Goal: Navigation & Orientation: Find specific page/section

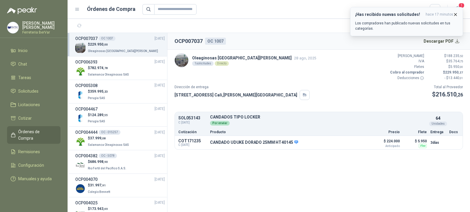
click at [386, 24] on p "Los compradores han publicado nuevas solicitudes en tus categorías." at bounding box center [406, 26] width 103 height 11
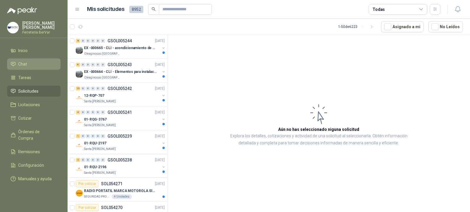
click at [30, 63] on li "Chat" at bounding box center [34, 64] width 46 height 6
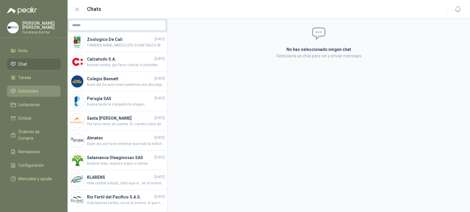
click at [29, 90] on span "Solicitudes" at bounding box center [28, 91] width 20 height 6
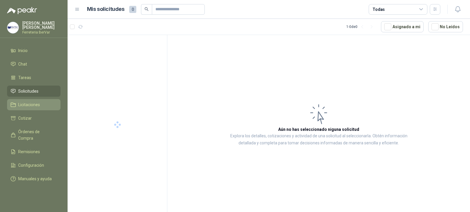
click at [35, 105] on span "Licitaciones" at bounding box center [29, 104] width 22 height 6
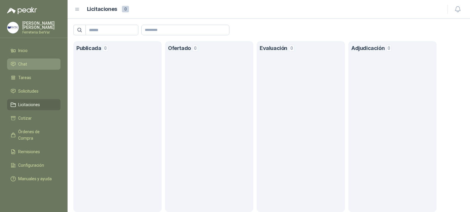
click at [40, 66] on li "Chat" at bounding box center [34, 64] width 46 height 6
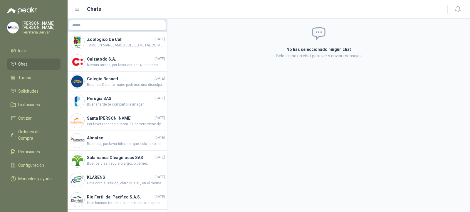
click at [49, 97] on ul "Inicio Chat Tareas Solicitudes Licitaciones Cotizar Órdenes de Compra Remisione…" at bounding box center [34, 116] width 68 height 142
click at [50, 95] on link "Solicitudes" at bounding box center [33, 90] width 53 height 11
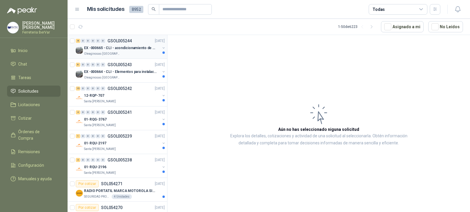
click at [101, 54] on p "Oleaginosas [GEOGRAPHIC_DATA][PERSON_NAME]" at bounding box center [102, 53] width 37 height 5
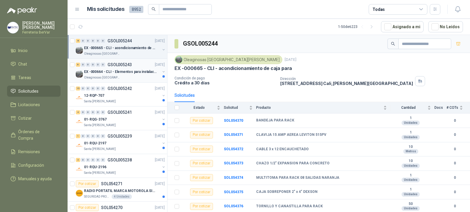
click at [135, 74] on p "EX -000664 - CLI - Elementos para instalacion de c" at bounding box center [120, 72] width 73 height 6
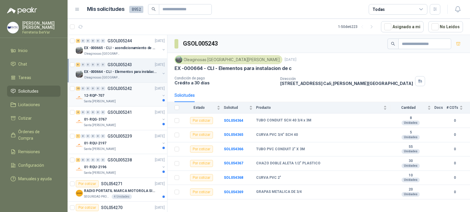
click at [124, 101] on div "Santa [PERSON_NAME]" at bounding box center [122, 101] width 76 height 5
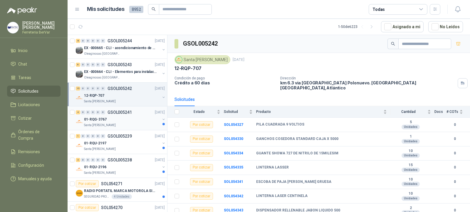
click at [120, 122] on div "01-RQG-3767" at bounding box center [122, 119] width 76 height 7
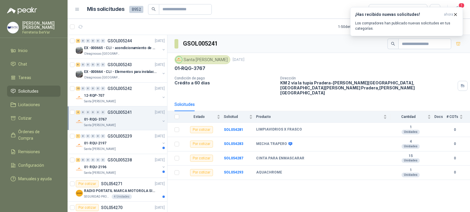
click at [31, 94] on span "Solicitudes" at bounding box center [28, 91] width 20 height 6
click at [32, 102] on span "Licitaciones" at bounding box center [29, 104] width 22 height 6
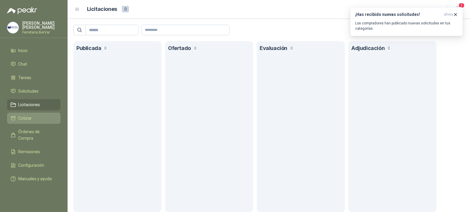
click at [36, 115] on link "Cotizar" at bounding box center [33, 118] width 53 height 11
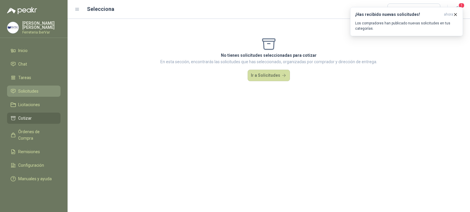
click at [36, 92] on span "Solicitudes" at bounding box center [28, 91] width 20 height 6
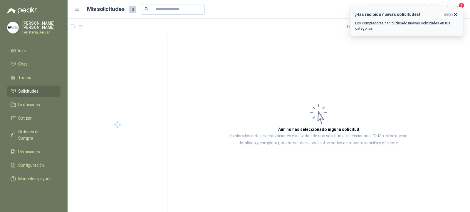
click at [456, 14] on icon "button" at bounding box center [455, 14] width 5 height 5
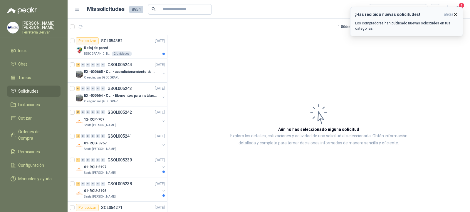
click at [456, 15] on icon "button" at bounding box center [455, 14] width 2 height 2
